Goal: Information Seeking & Learning: Learn about a topic

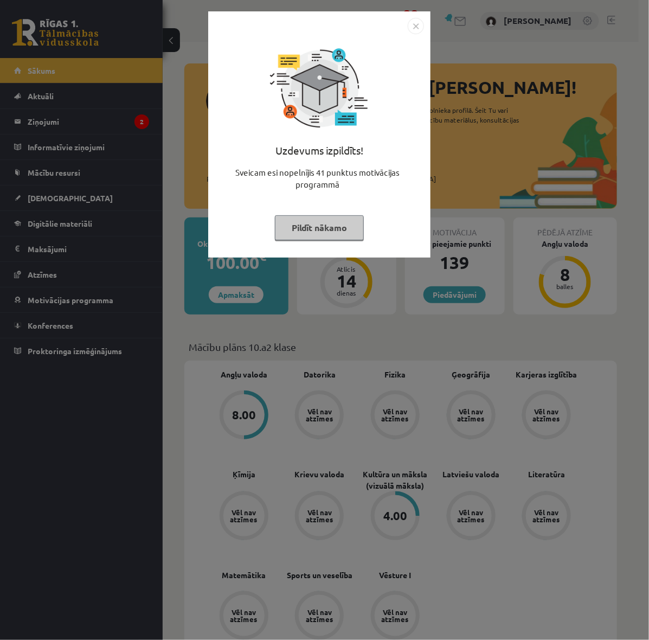
click at [81, 99] on div "Uzdevums izpildīts! Sveicam esi nopelnījis 41 punktus motivācijas programmā Pil…" at bounding box center [324, 320] width 649 height 640
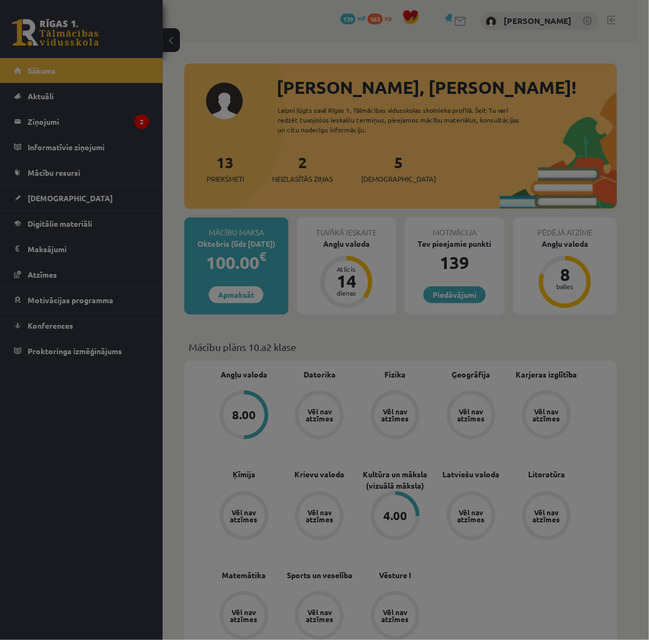
click at [73, 117] on div at bounding box center [324, 320] width 649 height 640
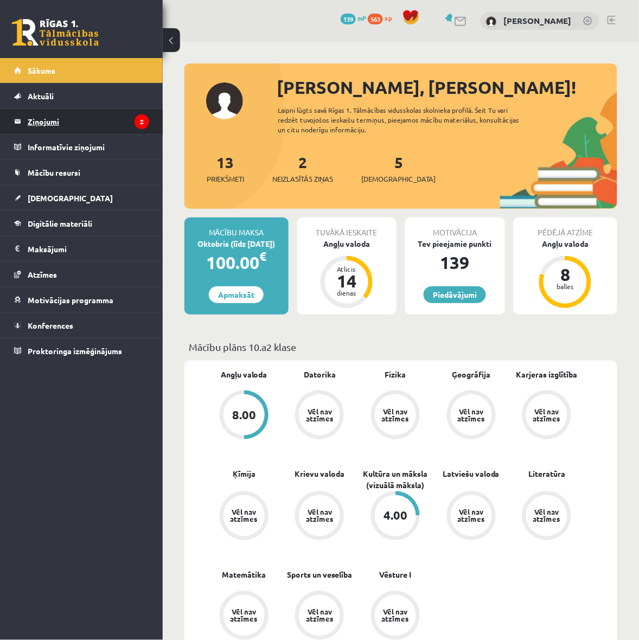
click at [64, 121] on legend "Ziņojumi 2" at bounding box center [88, 121] width 121 height 25
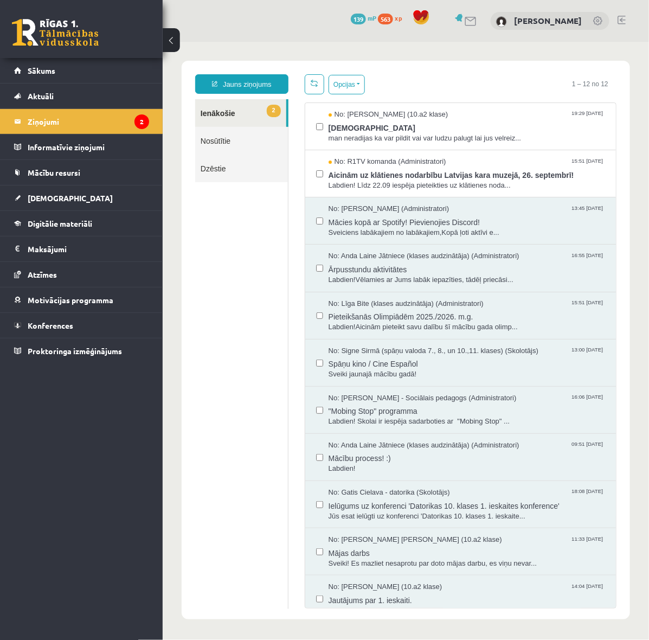
click at [247, 104] on link "2 Ienākošie" at bounding box center [240, 113] width 91 height 28
click at [344, 166] on span "Aicinām uz klātienes nodarbību Latvijas kara muzejā, 26. septembrī!" at bounding box center [466, 173] width 277 height 14
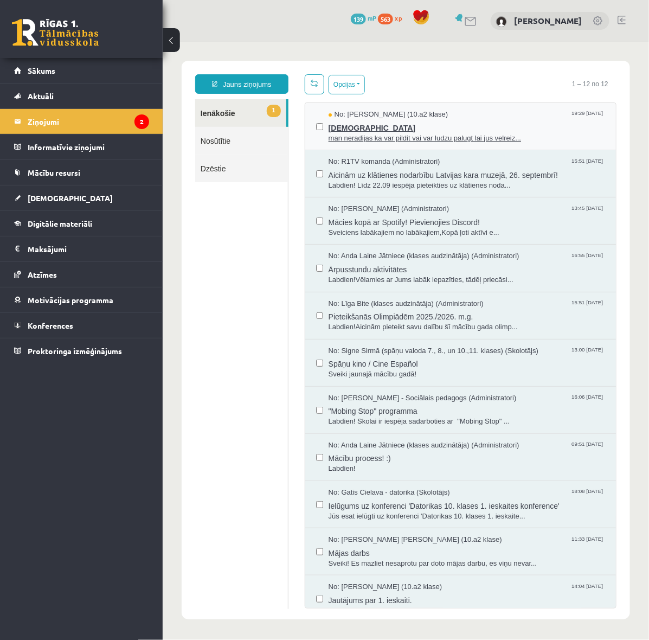
click at [364, 133] on span "man neradijas ka var pildit vai var ludzu palugt lai jus velreiz..." at bounding box center [466, 138] width 277 height 10
click at [241, 108] on link "1 Ienākošie" at bounding box center [240, 113] width 91 height 28
click at [79, 131] on legend "Ziņojumi 2" at bounding box center [88, 121] width 121 height 25
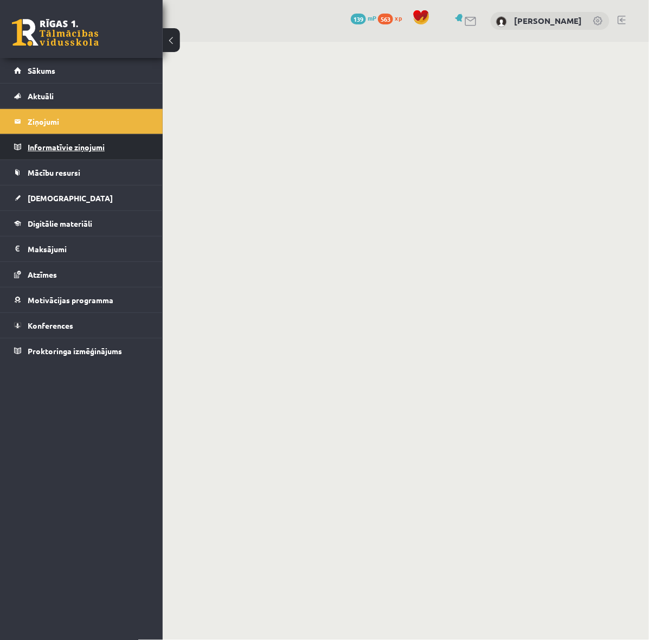
click at [77, 150] on legend "Informatīvie ziņojumi 0" at bounding box center [88, 146] width 121 height 25
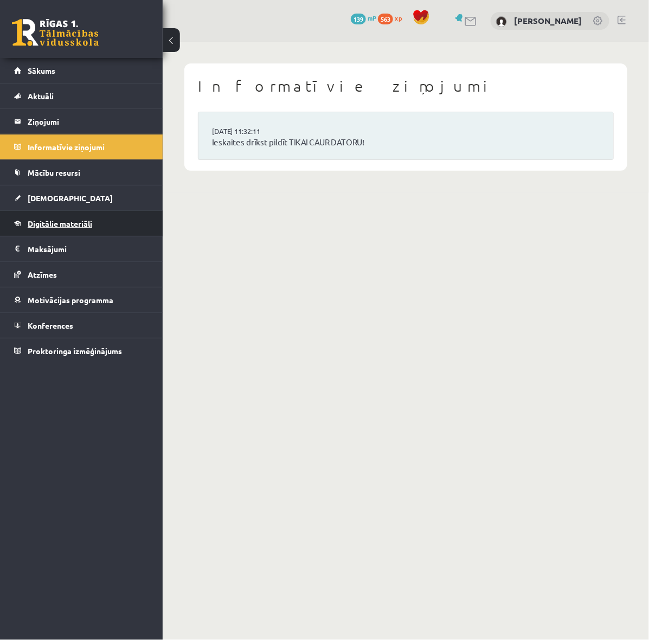
click at [66, 228] on link "Digitālie materiāli" at bounding box center [81, 223] width 135 height 25
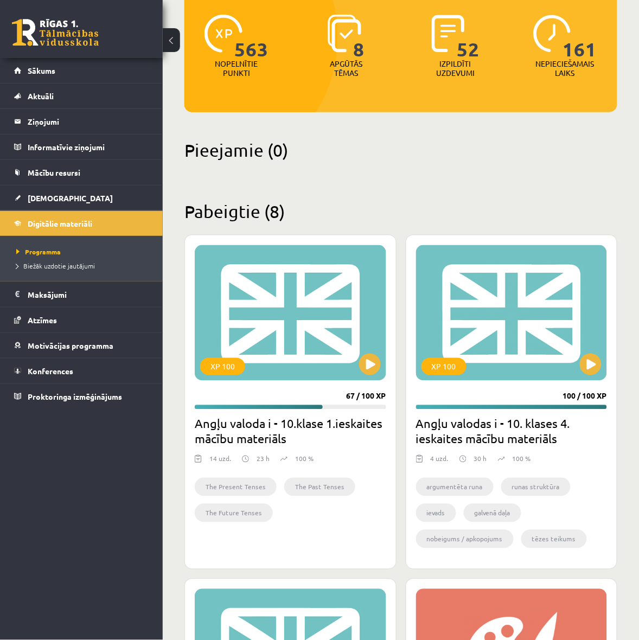
scroll to position [203, 0]
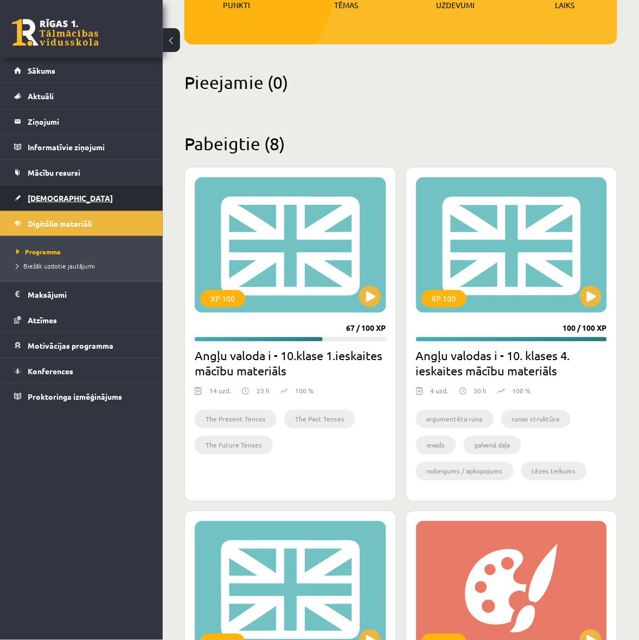
click at [50, 203] on link "[DEMOGRAPHIC_DATA]" at bounding box center [81, 197] width 135 height 25
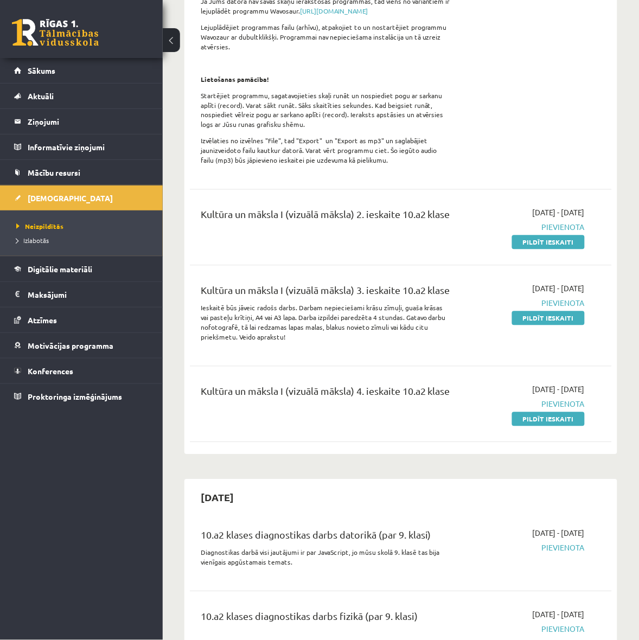
scroll to position [339, 0]
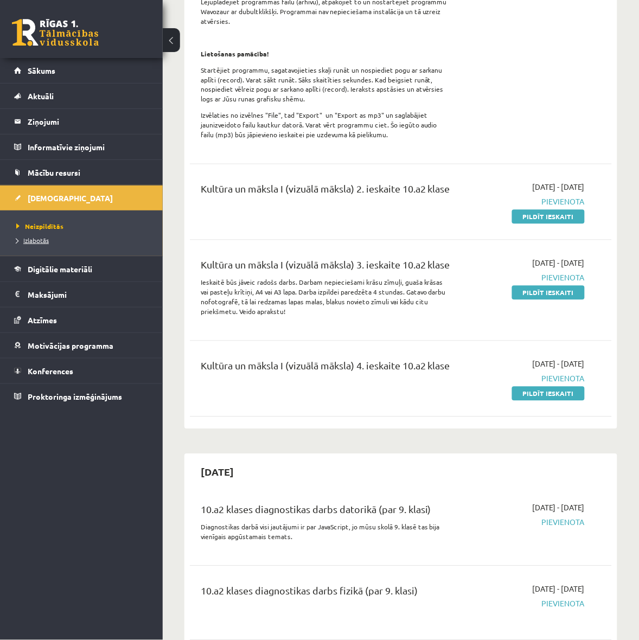
click at [38, 241] on span "Izlabotās" at bounding box center [32, 240] width 33 height 9
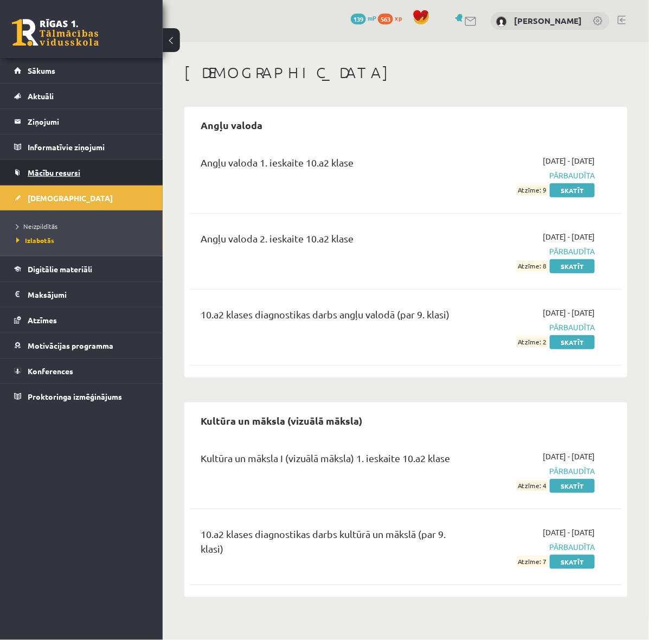
click at [33, 169] on span "Mācību resursi" at bounding box center [54, 173] width 53 height 10
